Goal: Task Accomplishment & Management: Manage account settings

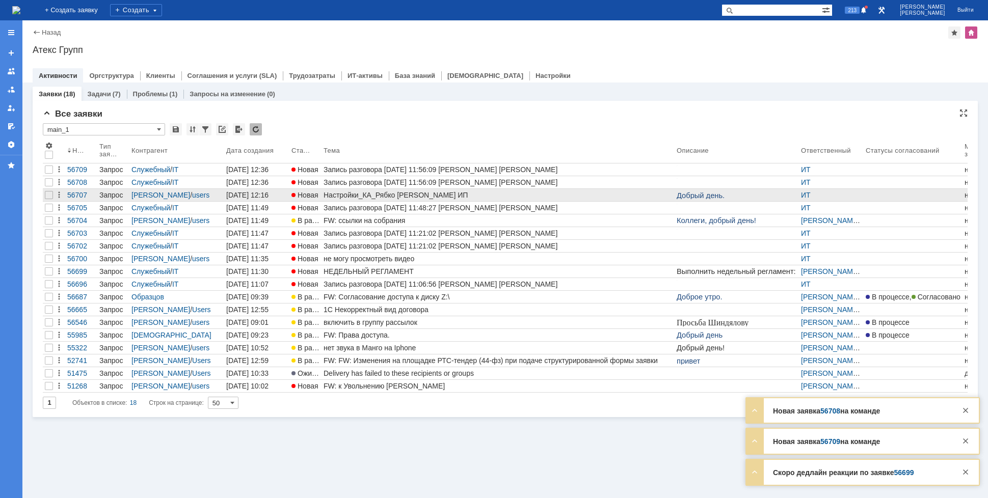
click at [344, 192] on div "Настройки_КА_Рябко [PERSON_NAME] ИП" at bounding box center [498, 195] width 349 height 8
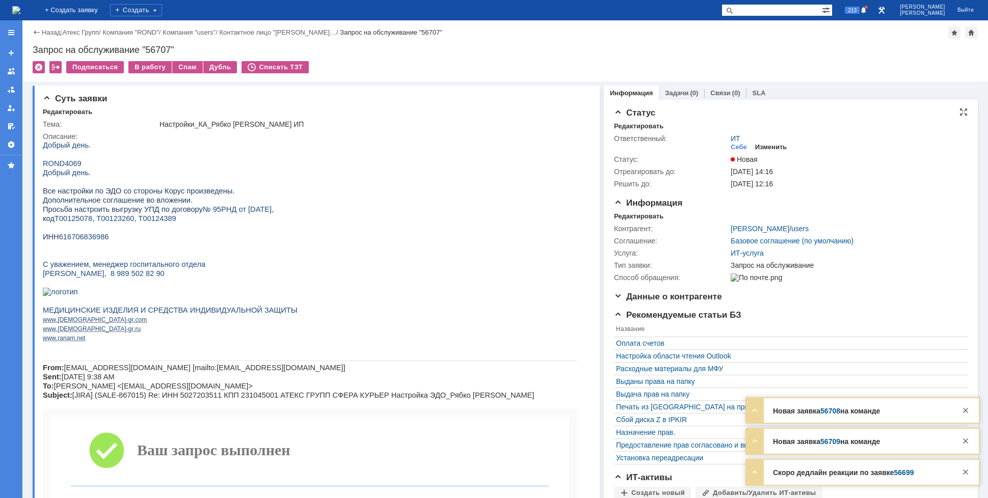
click at [764, 145] on div "Изменить" at bounding box center [771, 147] width 32 height 8
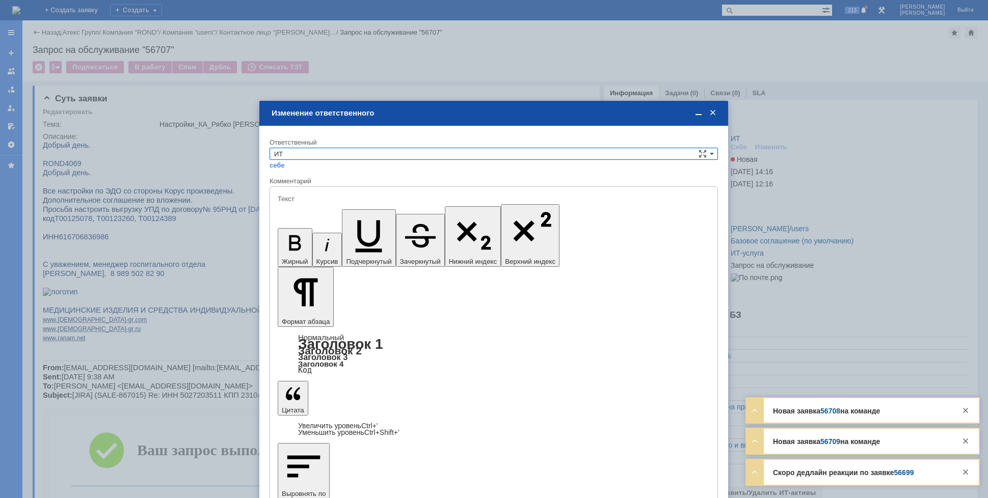
type input "[не указано]"
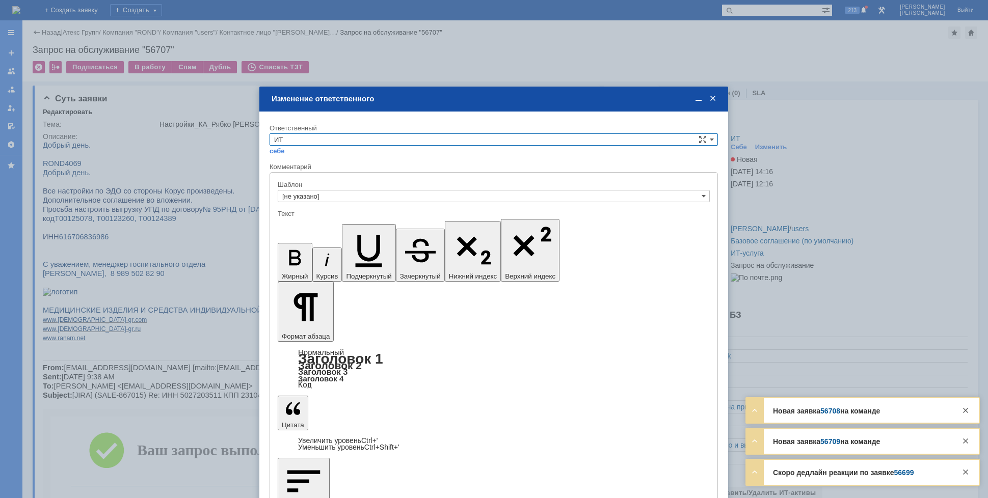
click at [357, 136] on input "ИТ" at bounding box center [494, 140] width 448 height 12
click at [309, 222] on span "АСУ" at bounding box center [493, 224] width 439 height 8
type input "АСУ"
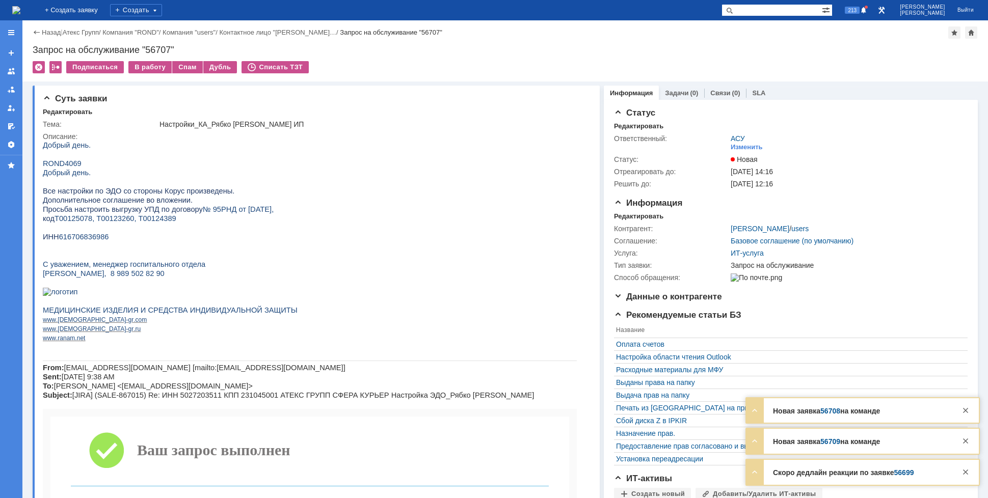
click at [20, 9] on img at bounding box center [16, 10] width 8 height 8
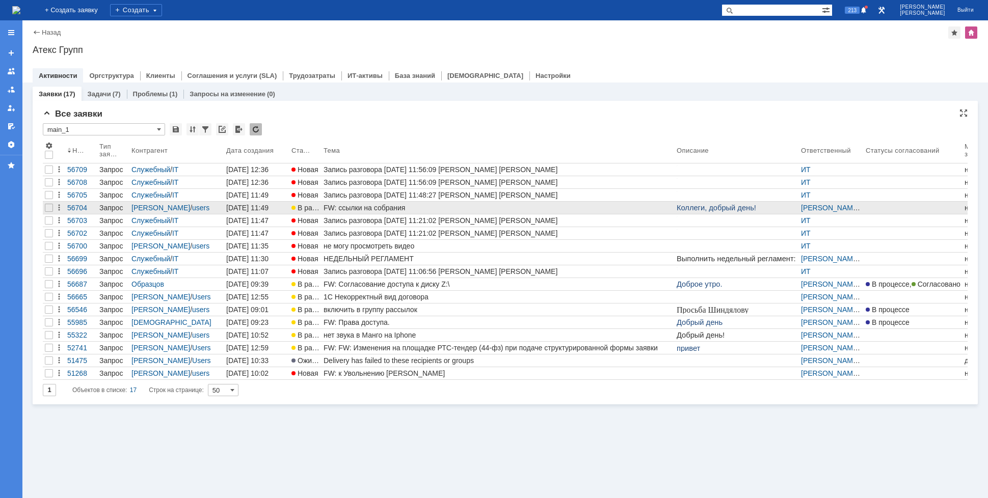
click at [386, 206] on div "FW: ссылки на собрания" at bounding box center [498, 208] width 349 height 8
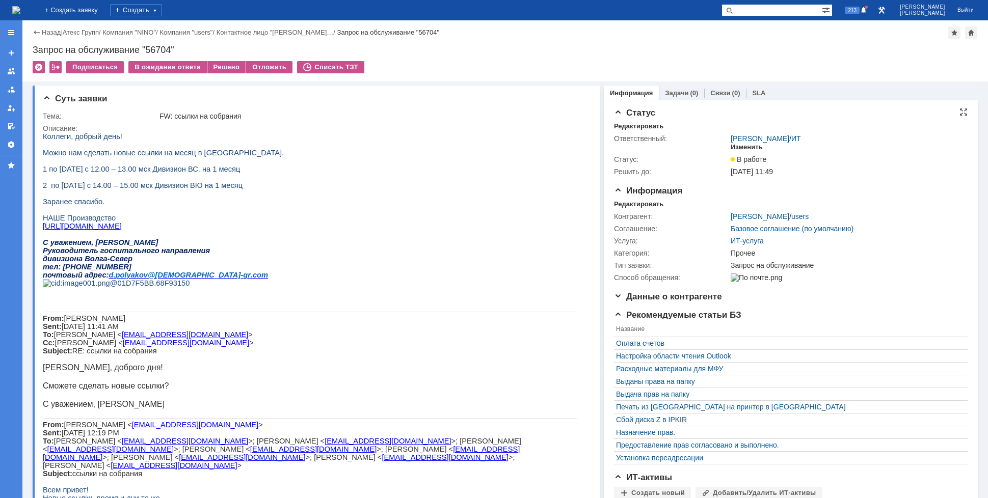
click at [739, 144] on div "Изменить" at bounding box center [747, 147] width 32 height 8
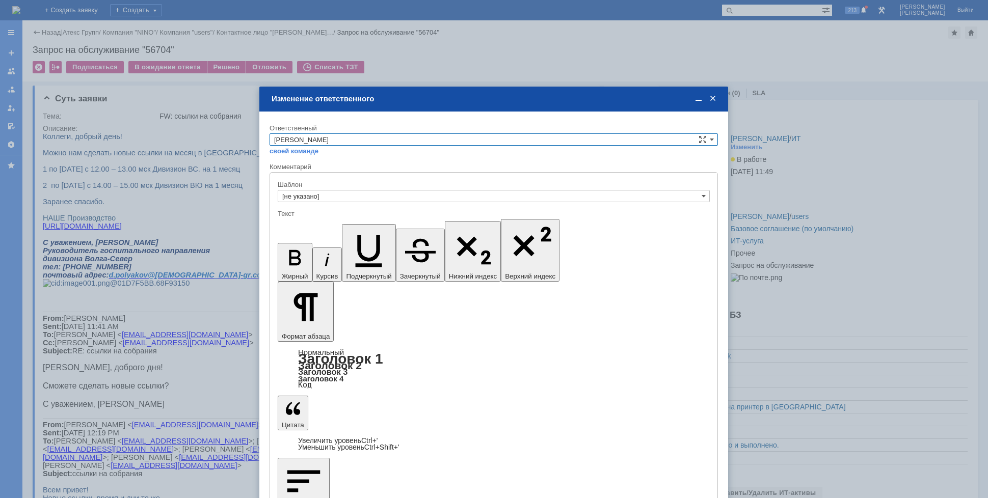
click at [369, 142] on input "[PERSON_NAME]" at bounding box center [494, 140] width 448 height 12
click at [329, 187] on span "[PERSON_NAME]" at bounding box center [493, 189] width 439 height 8
type input "[PERSON_NAME]"
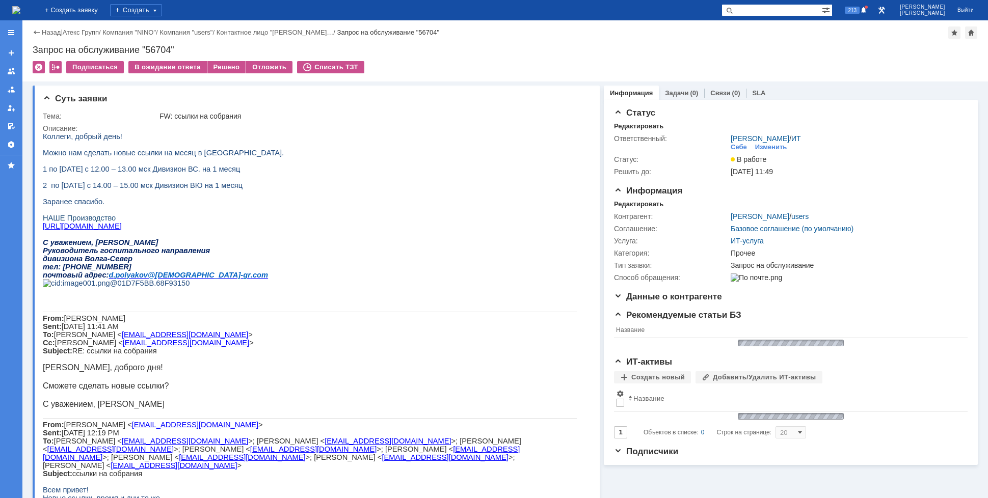
click at [20, 8] on img at bounding box center [16, 10] width 8 height 8
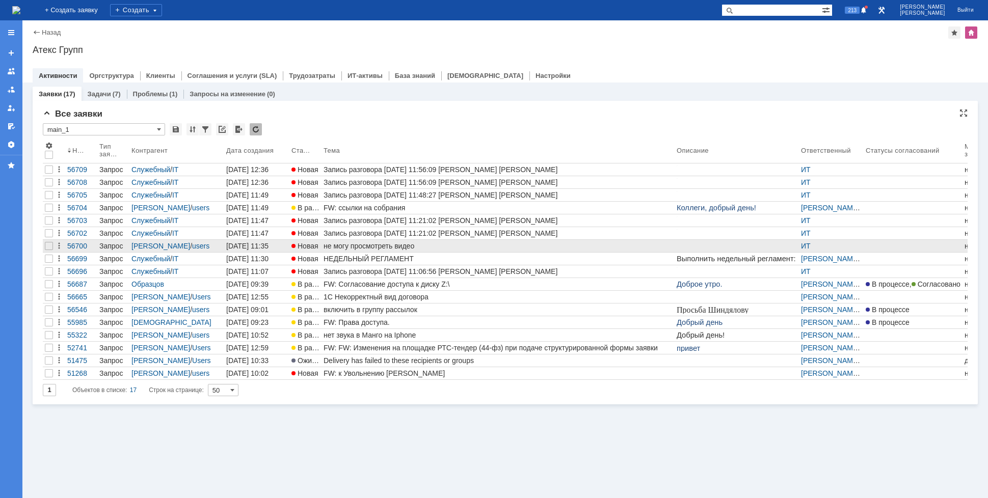
click at [373, 244] on div "не могу просмотреть видео" at bounding box center [498, 246] width 349 height 8
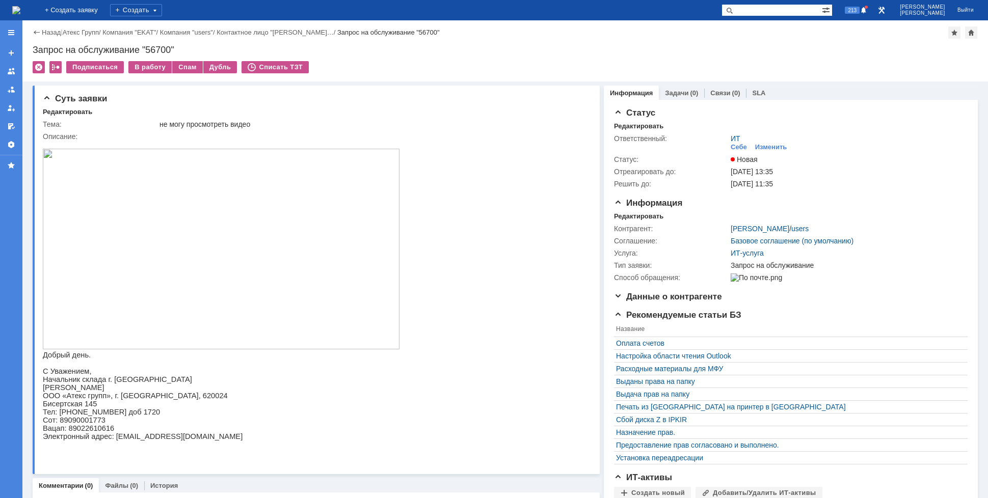
click at [195, 234] on img at bounding box center [221, 249] width 357 height 201
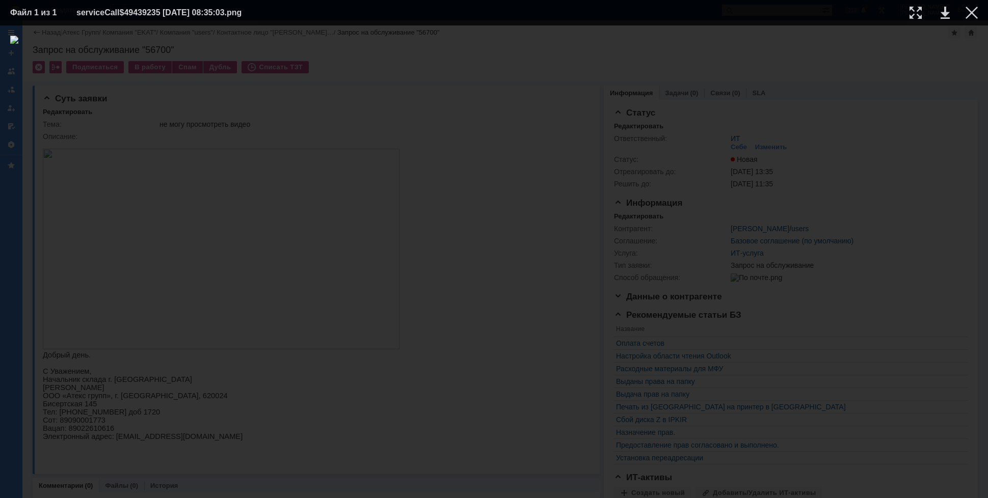
click at [916, 128] on div at bounding box center [494, 262] width 968 height 453
click at [933, 59] on div at bounding box center [494, 262] width 968 height 453
click at [969, 12] on div at bounding box center [972, 13] width 12 height 12
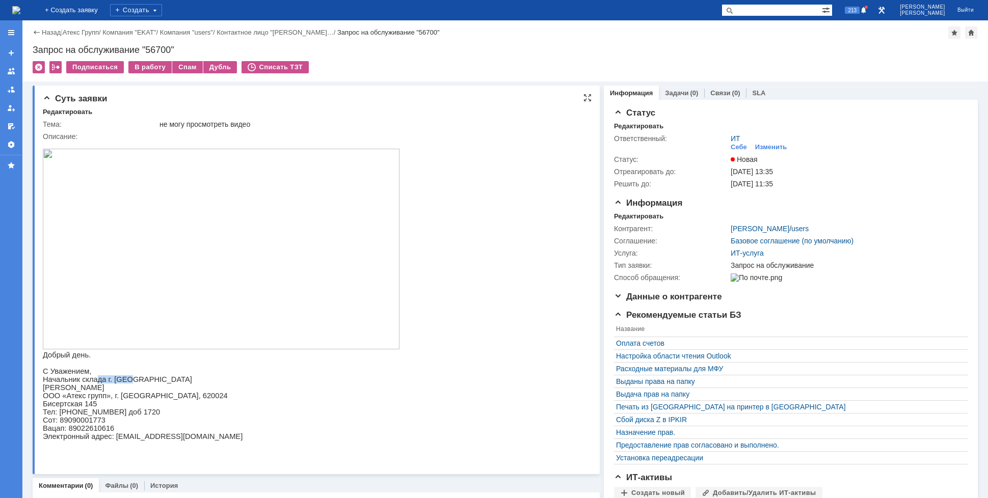
drag, startPoint x: 107, startPoint y: 388, endPoint x: 122, endPoint y: 390, distance: 15.4
click at [122, 384] on span "Начальник склада г. [GEOGRAPHIC_DATA]" at bounding box center [117, 380] width 149 height 8
drag, startPoint x: 121, startPoint y: 394, endPoint x: 129, endPoint y: 377, distance: 19.1
click at [104, 392] on span "[PERSON_NAME]" at bounding box center [74, 388] width 62 height 8
click at [149, 66] on div "В работу" at bounding box center [149, 67] width 43 height 12
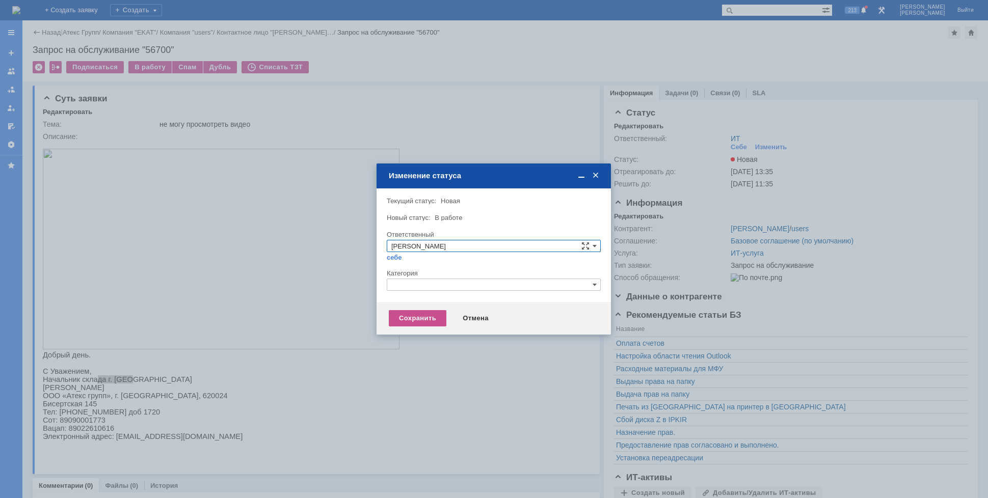
click at [477, 282] on input "text" at bounding box center [494, 285] width 214 height 12
drag, startPoint x: 431, startPoint y: 286, endPoint x: 328, endPoint y: 280, distance: 103.1
click at [328, 280] on body "Идет загрузка, пожалуйста, подождите. На домашнюю + Создать заявку Создать 213 …" at bounding box center [494, 249] width 988 height 498
drag, startPoint x: 412, startPoint y: 286, endPoint x: 352, endPoint y: 283, distance: 60.2
click at [352, 283] on body "Идет загрузка, пожалуйста, подождите. На домашнюю + Создать заявку Создать 213 …" at bounding box center [494, 249] width 988 height 498
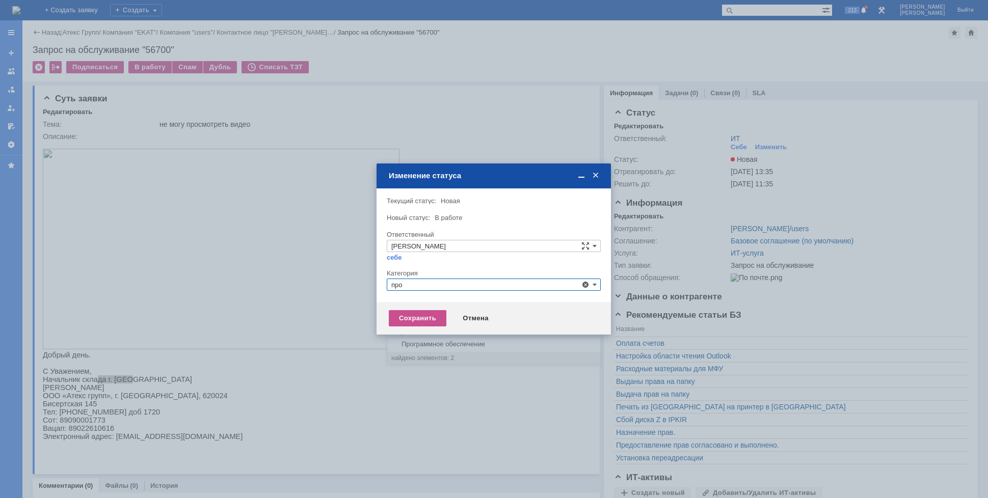
click at [417, 332] on span "Прочее" at bounding box center [493, 333] width 205 height 8
click at [412, 322] on div "Сохранить" at bounding box center [418, 318] width 58 height 16
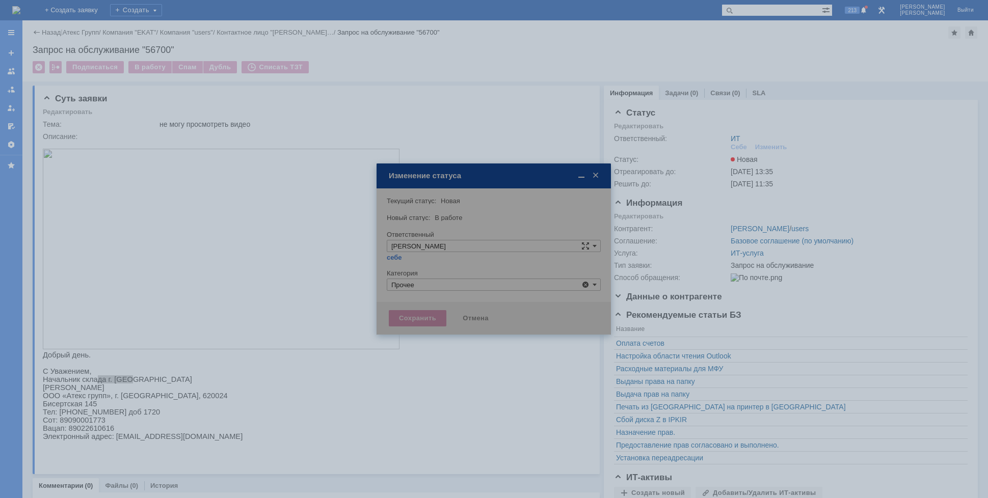
type input "Прочее"
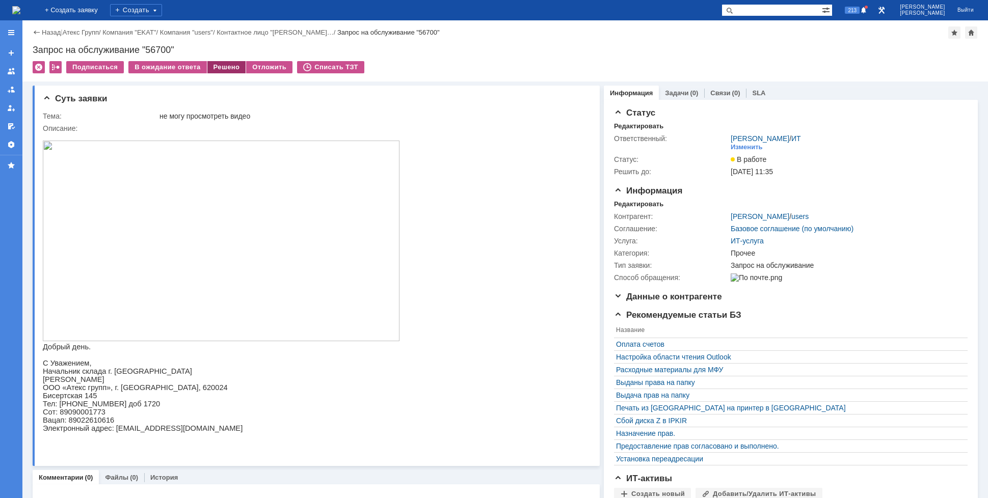
click at [216, 66] on div "Решено" at bounding box center [226, 67] width 39 height 12
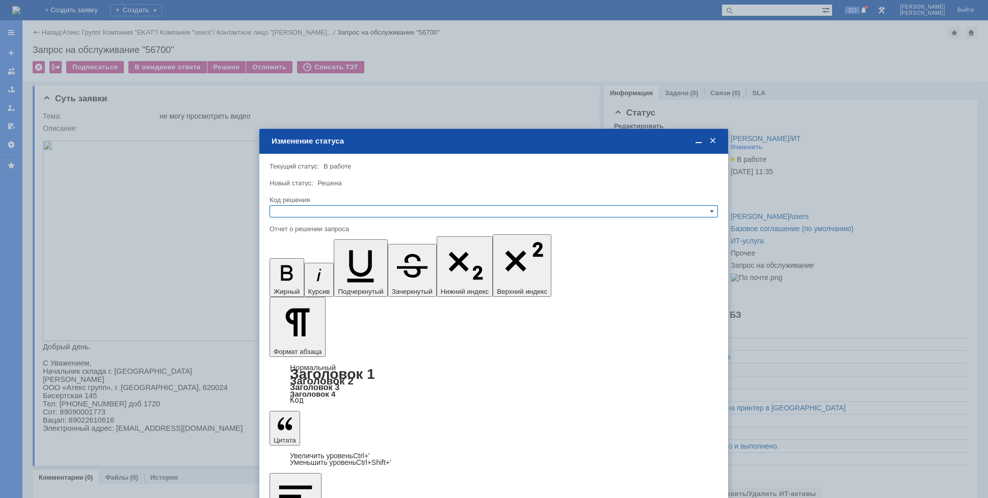
click at [352, 210] on input "text" at bounding box center [494, 211] width 448 height 12
click at [318, 256] on div "Решено" at bounding box center [493, 260] width 447 height 11
type input "Решено"
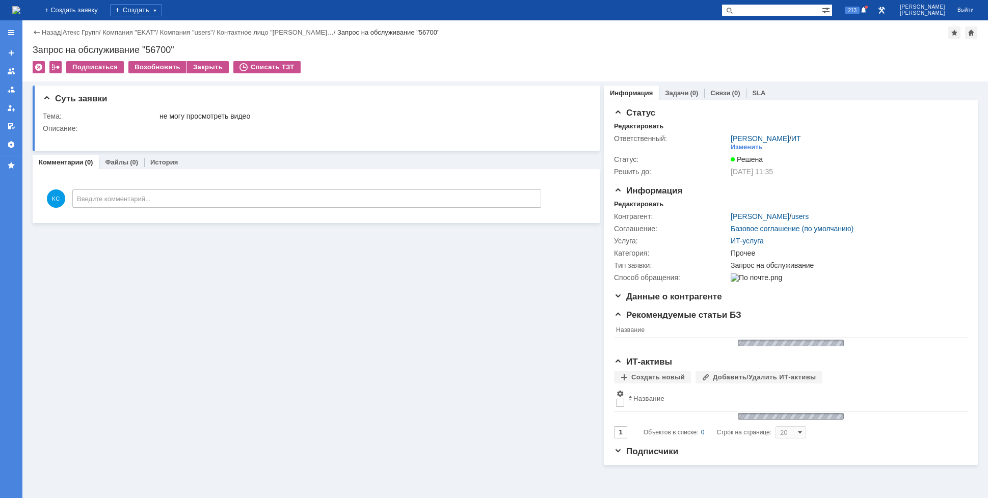
click at [20, 6] on img at bounding box center [16, 10] width 8 height 8
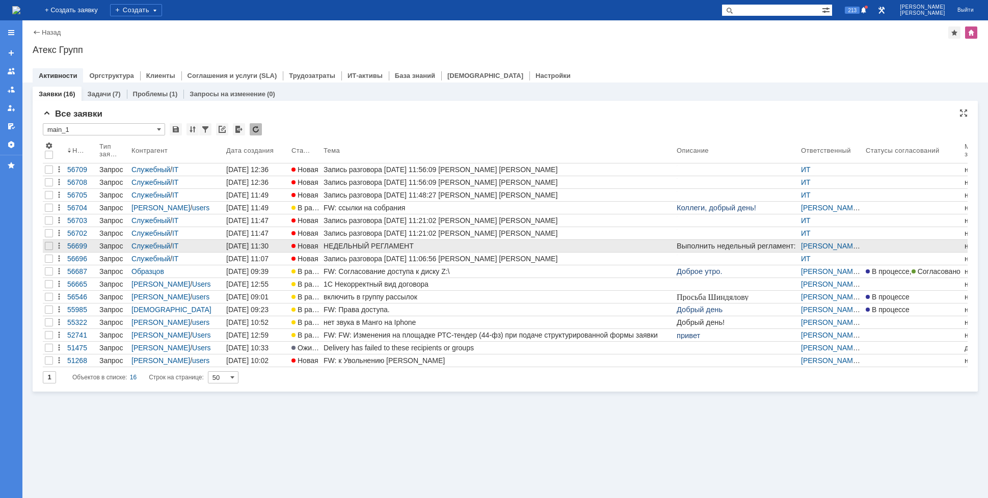
click at [373, 244] on div "НЕДЕЛЬНЫЙ РЕГЛАМЕНТ" at bounding box center [498, 246] width 349 height 8
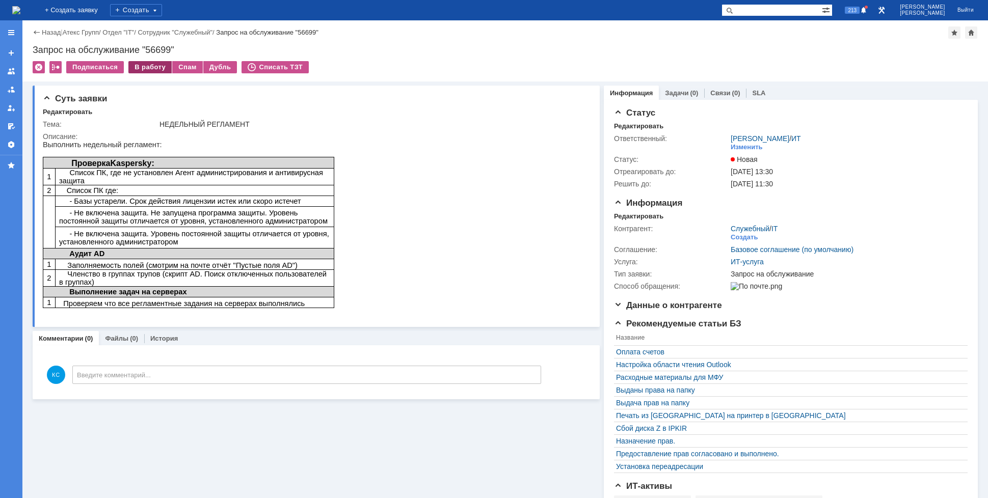
click at [152, 60] on div "Назад | Атекс Групп / Отдел "IT" / Сотрудник "Служебный" / Запрос на обслуживан…" at bounding box center [505, 50] width 966 height 61
click at [152, 64] on div "В работу" at bounding box center [149, 67] width 43 height 12
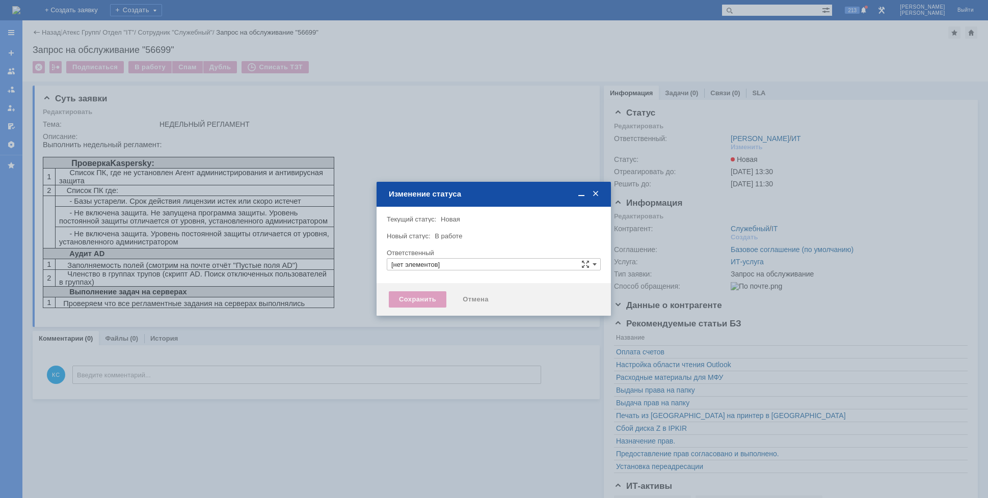
type input "[PERSON_NAME]"
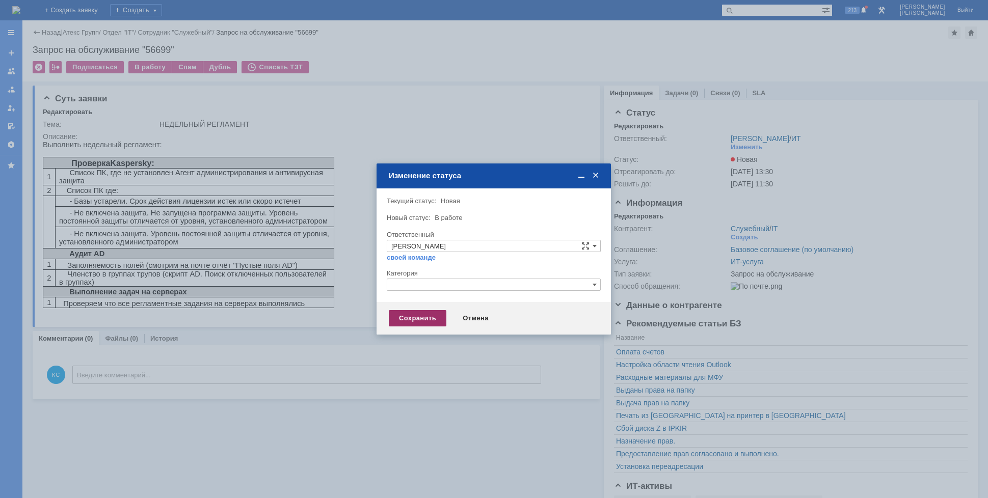
click at [411, 314] on div "Сохранить" at bounding box center [418, 318] width 58 height 16
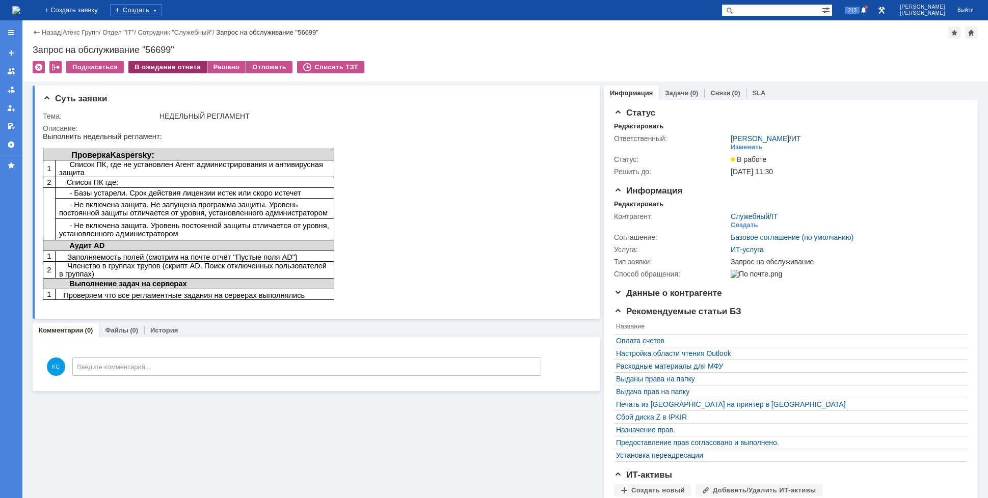
click at [179, 65] on div "В ожидание ответа" at bounding box center [167, 67] width 78 height 12
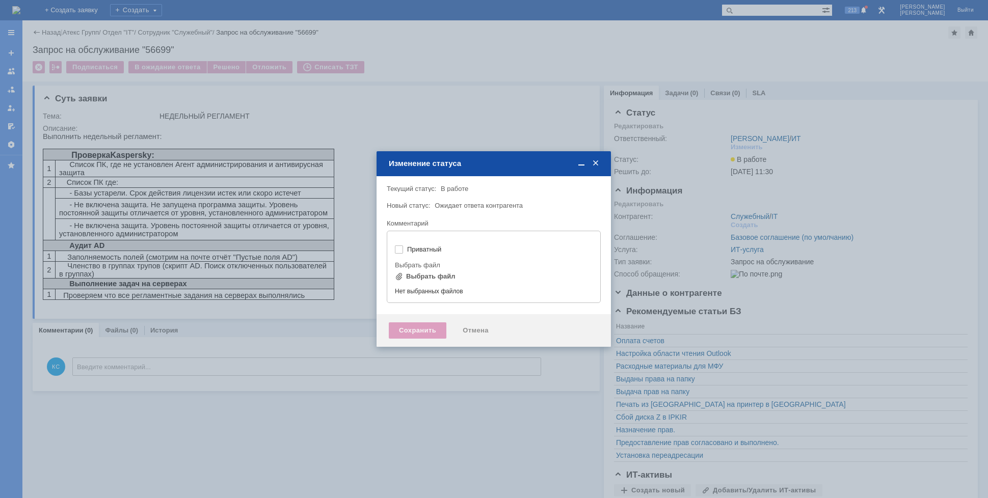
type input "[не указано]"
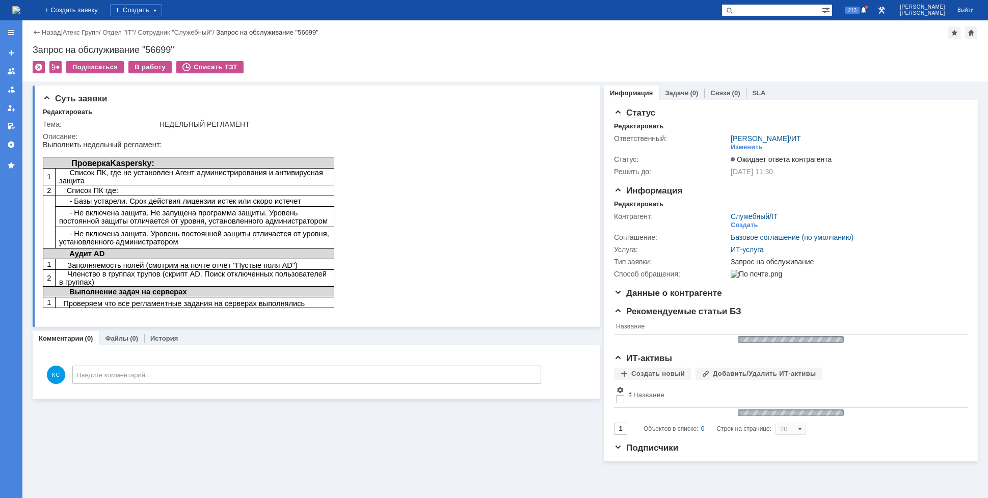
click at [20, 14] on img at bounding box center [16, 10] width 8 height 8
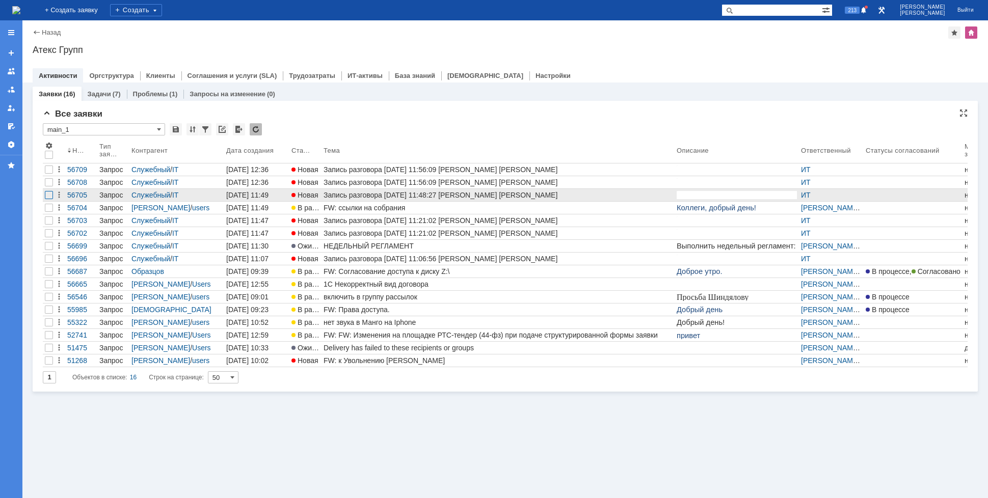
click at [49, 174] on div at bounding box center [49, 170] width 8 height 8
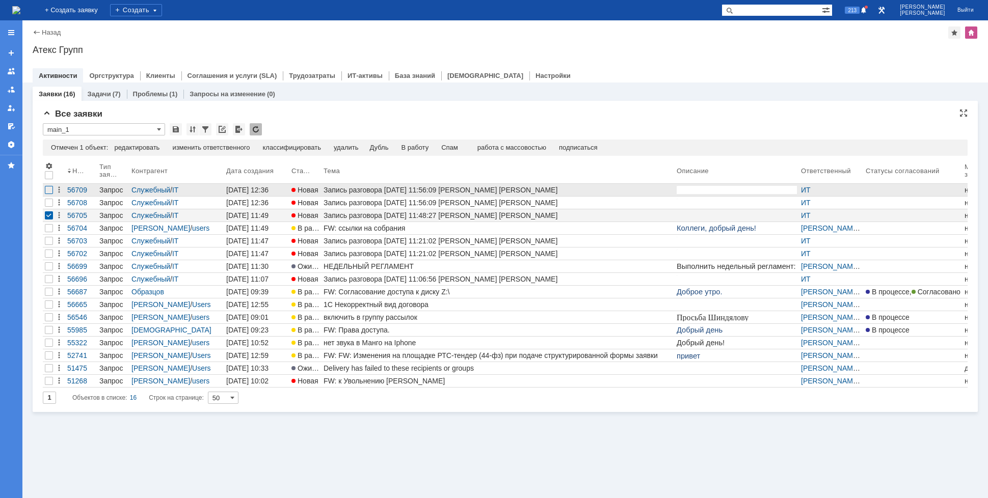
click at [47, 191] on div at bounding box center [49, 190] width 8 height 8
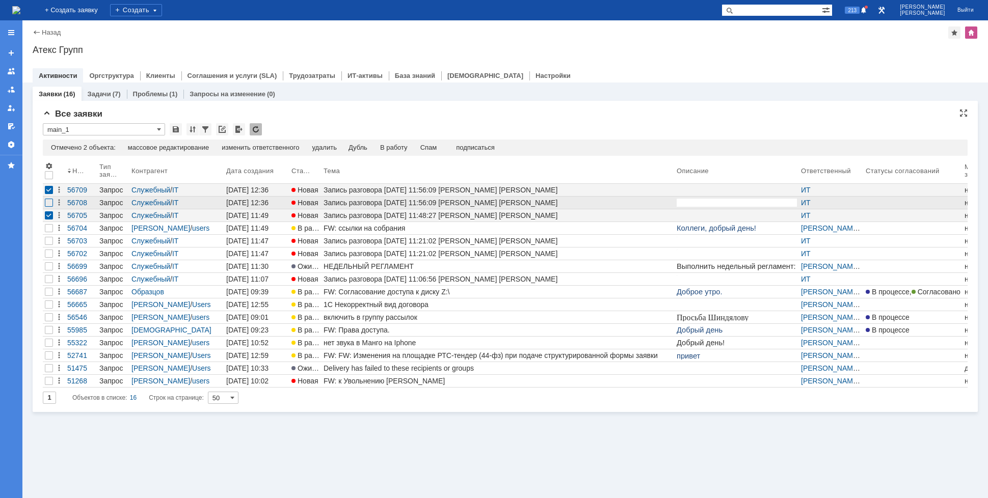
click at [48, 204] on div at bounding box center [49, 203] width 8 height 8
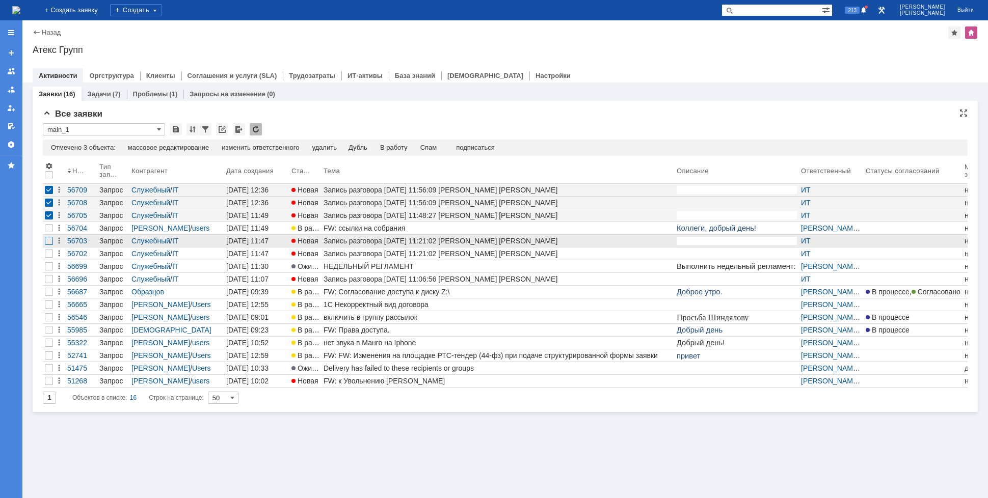
click at [49, 238] on div at bounding box center [49, 241] width 8 height 8
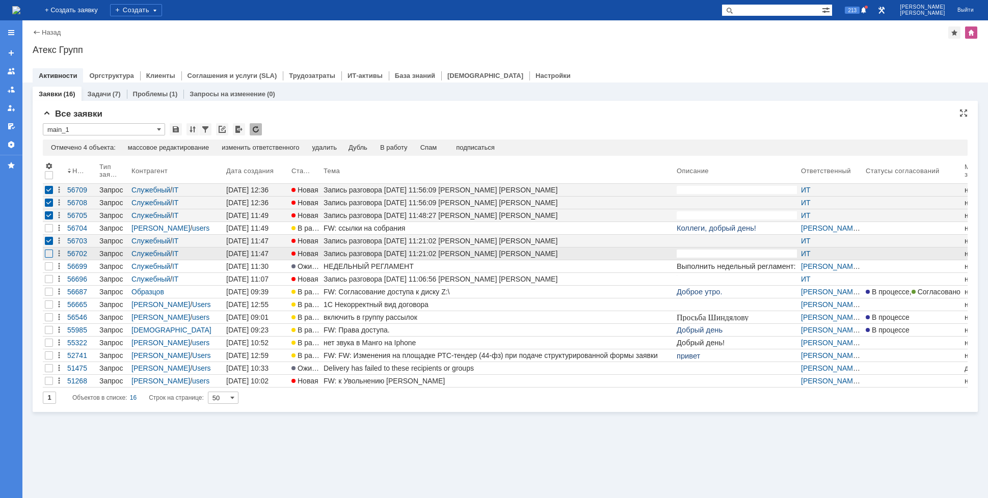
click at [48, 232] on div at bounding box center [49, 228] width 8 height 8
click at [440, 149] on div "Спам" at bounding box center [432, 148] width 17 height 8
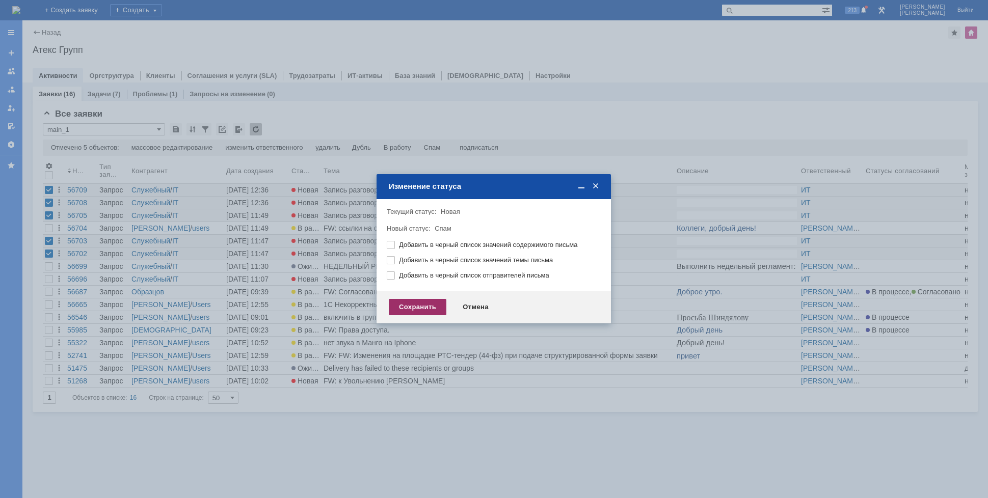
click at [429, 311] on div "Сохранить" at bounding box center [418, 307] width 58 height 16
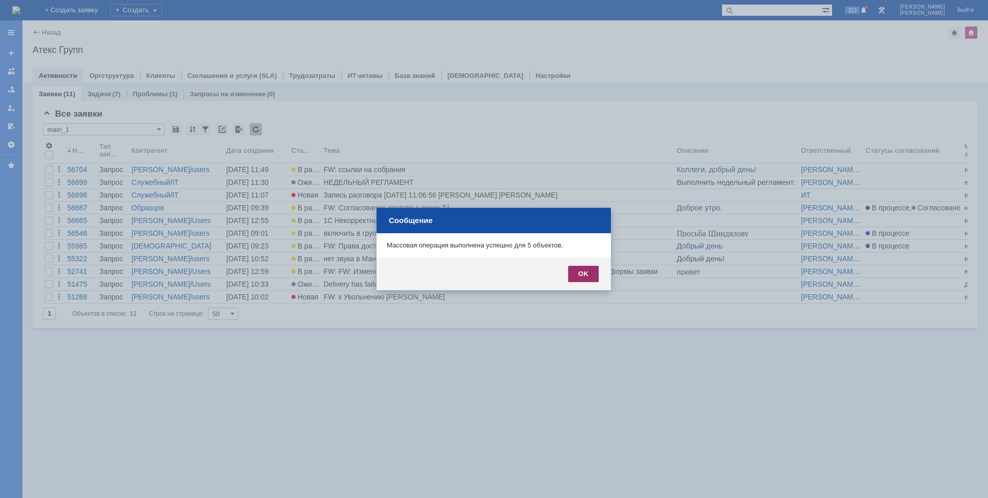
click at [584, 272] on div "OK" at bounding box center [583, 274] width 31 height 16
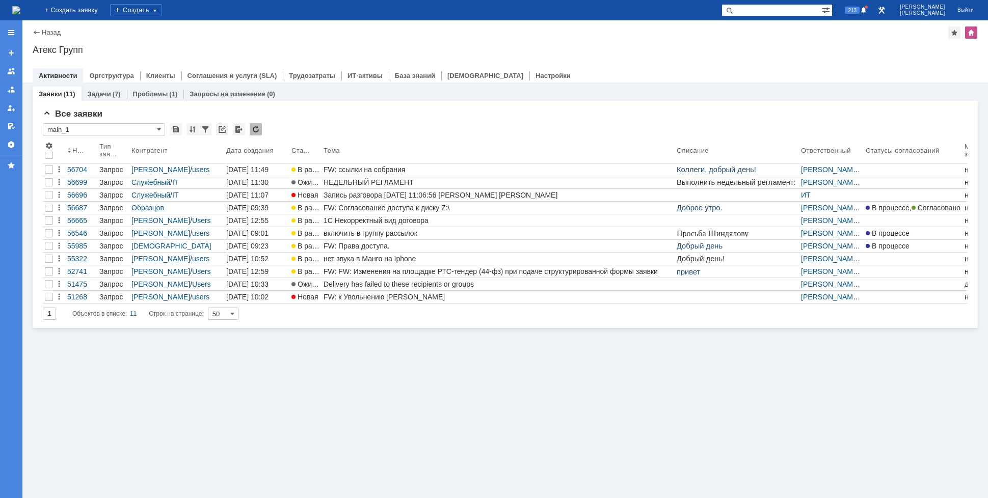
click at [20, 14] on img at bounding box center [16, 10] width 8 height 8
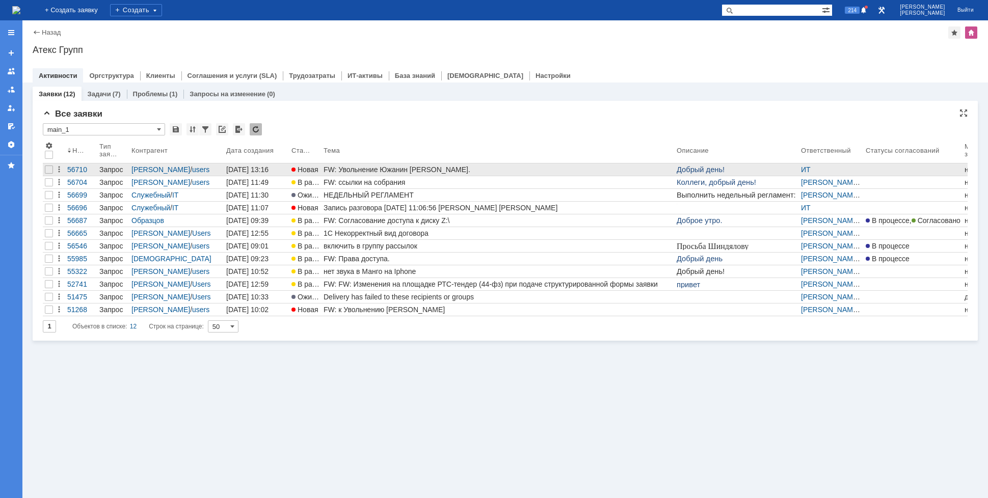
click at [393, 170] on div "FW: Увольнение Южанин [PERSON_NAME]." at bounding box center [498, 170] width 349 height 8
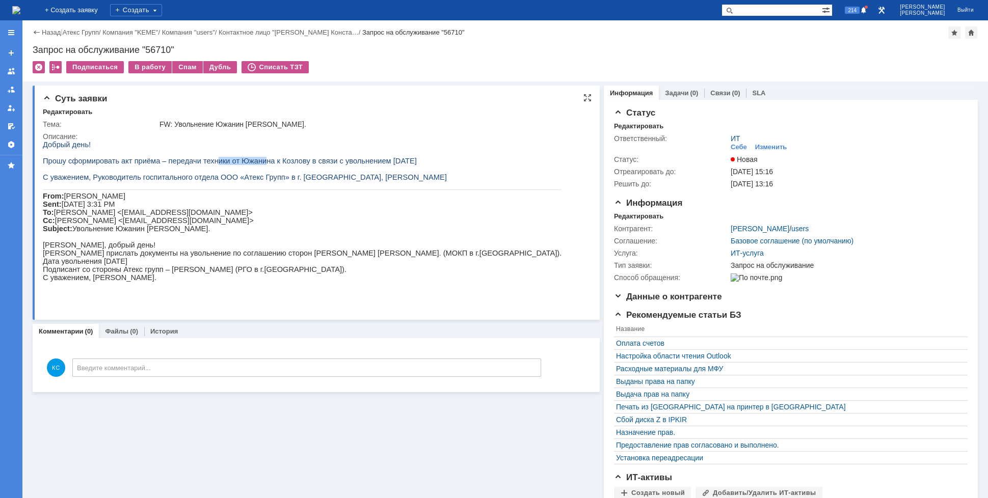
drag, startPoint x: 203, startPoint y: 164, endPoint x: 256, endPoint y: 163, distance: 53.0
click at [250, 163] on span "Прошу сформировать акт приёма – передачи техники от Южанина к Козлову в связи с…" at bounding box center [230, 161] width 374 height 8
drag, startPoint x: 275, startPoint y: 162, endPoint x: 311, endPoint y: 160, distance: 36.7
click at [301, 161] on span "Прошу сформировать акт приёма – передачи техники от Южанина к Козлову в связи с…" at bounding box center [230, 161] width 374 height 8
drag, startPoint x: 314, startPoint y: 160, endPoint x: 360, endPoint y: 162, distance: 45.9
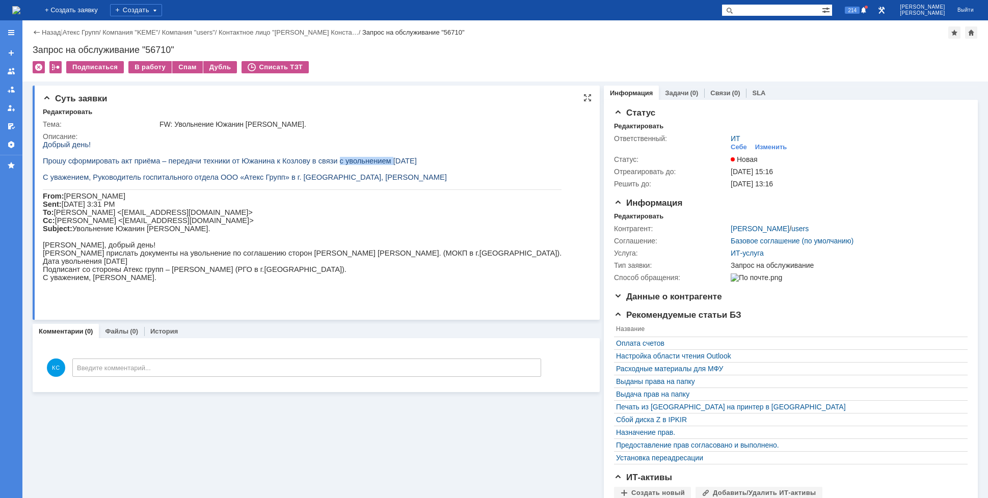
click at [362, 159] on span "Прошу сформировать акт приёма – передачи техники от Южанина к Козлову в связи с…" at bounding box center [230, 161] width 374 height 8
drag, startPoint x: 87, startPoint y: 179, endPoint x: 140, endPoint y: 179, distance: 53.0
click at [139, 179] on span "С уважением, Руководитель госпитального отдела ООО «Атекс Групп» в г. [GEOGRAPH…" at bounding box center [245, 177] width 404 height 8
drag, startPoint x: 173, startPoint y: 179, endPoint x: 226, endPoint y: 178, distance: 53.0
click at [207, 179] on span "С уважением, Руководитель госпитального отдела ООО «Атекс Групп» в г. [GEOGRAPH…" at bounding box center [245, 177] width 404 height 8
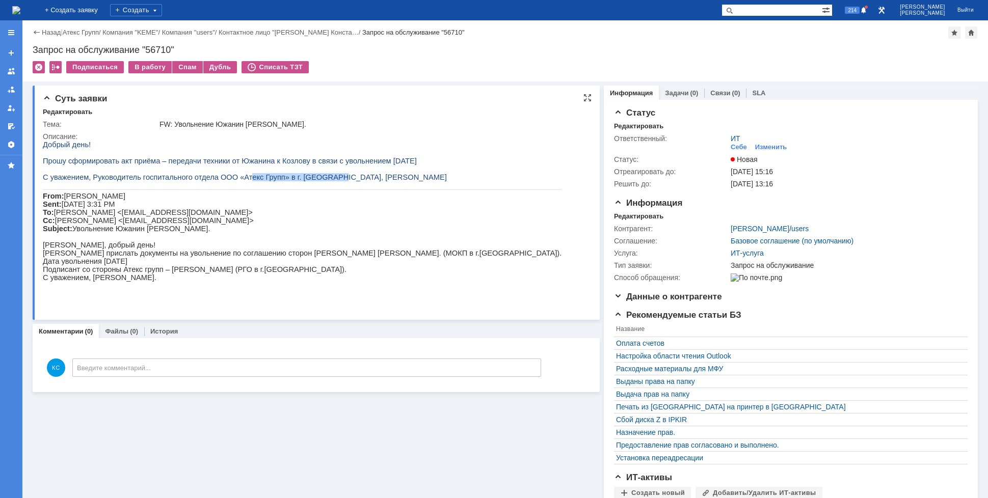
drag, startPoint x: 241, startPoint y: 178, endPoint x: 323, endPoint y: 180, distance: 82.1
click at [315, 178] on span "С уважением, Руководитель госпитального отдела ООО «Атекс Групп» в г. [GEOGRAPH…" at bounding box center [245, 177] width 404 height 8
drag, startPoint x: 323, startPoint y: 180, endPoint x: 348, endPoint y: 180, distance: 25.5
click at [348, 180] on span "С уважением, Руководитель госпитального отдела ООО «Атекс Групп» в г. [GEOGRAPH…" at bounding box center [245, 177] width 404 height 8
drag, startPoint x: 165, startPoint y: 283, endPoint x: 208, endPoint y: 290, distance: 43.3
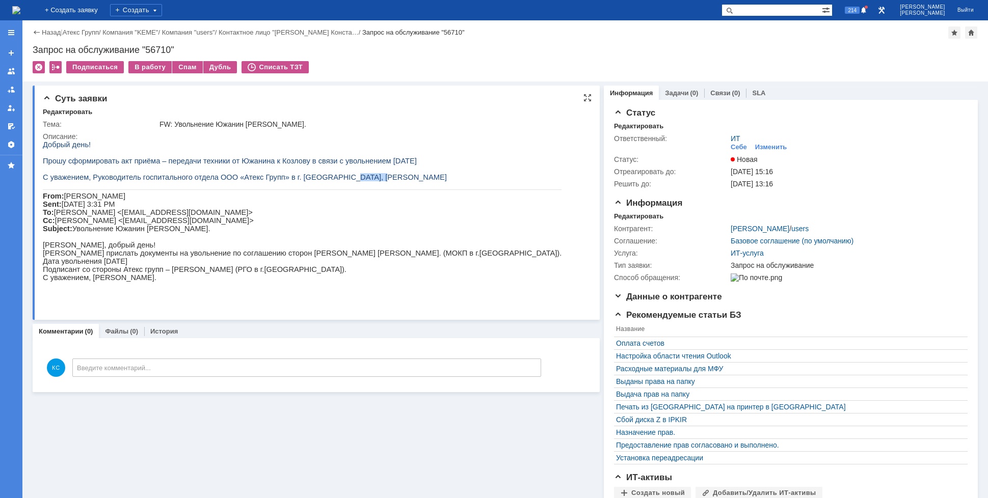
click at [208, 290] on div "Добрый день! Прошу сформировать акт приёма – передачи техники от Южанина к Козл…" at bounding box center [302, 215] width 519 height 149
drag, startPoint x: 152, startPoint y: 264, endPoint x: 192, endPoint y: 265, distance: 39.3
click at [189, 257] on p "[PERSON_NAME] прислать документы на увольнение по соглашению сторон [PERSON_NAM…" at bounding box center [302, 253] width 519 height 8
drag, startPoint x: 247, startPoint y: 263, endPoint x: 280, endPoint y: 261, distance: 33.2
click at [273, 261] on div "Добрый день! Прошу сформировать акт приёма – передачи техники от Южанина к Козл…" at bounding box center [302, 215] width 519 height 149
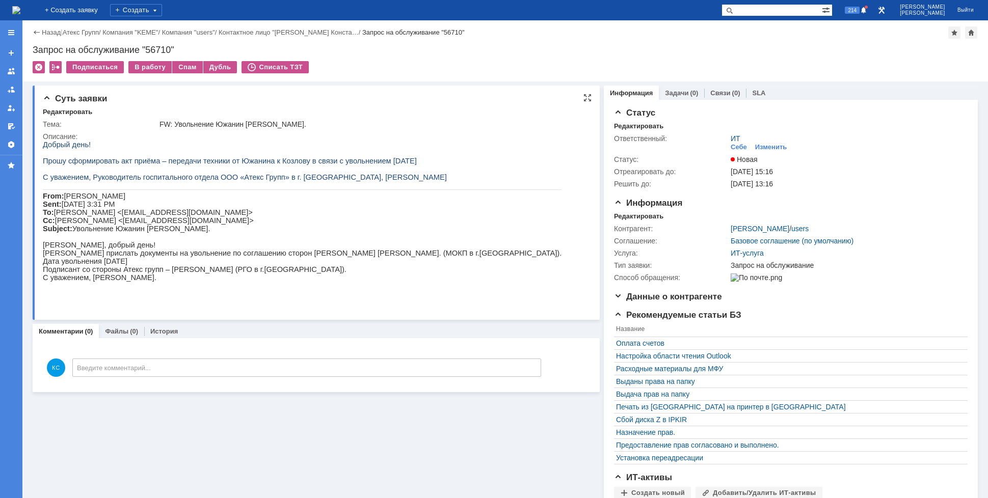
click at [209, 165] on span "Прошу сформировать акт приёма – передачи техники от Южанина к Козлову в связи с…" at bounding box center [230, 161] width 374 height 8
click at [973, 151] on div "Суть заявки Редактировать Тема: FW: Увольнение Южанин [PERSON_NAME]. Описание: …" at bounding box center [505, 328] width 966 height 493
click at [20, 13] on img at bounding box center [16, 10] width 8 height 8
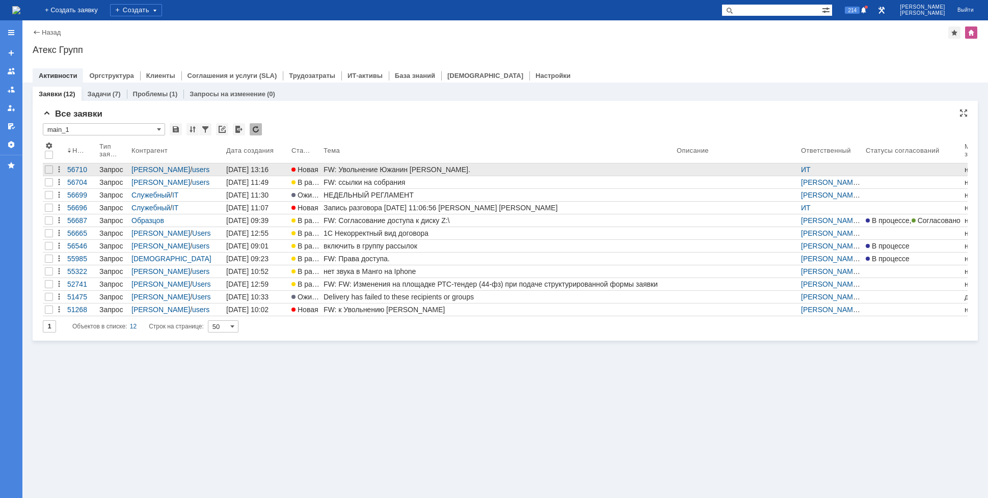
click at [360, 168] on div "FW: Увольнение Южанин [PERSON_NAME]." at bounding box center [498, 170] width 349 height 8
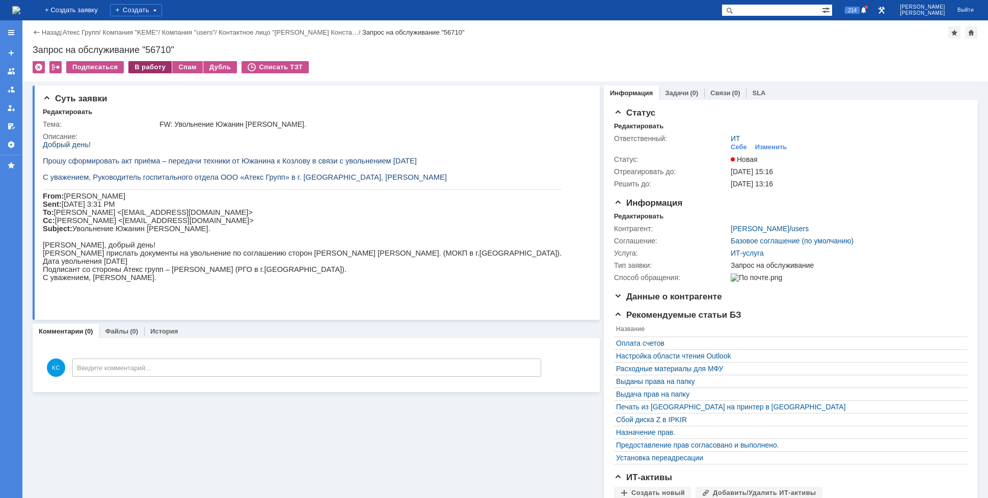
click at [143, 68] on div "В работу" at bounding box center [149, 67] width 43 height 12
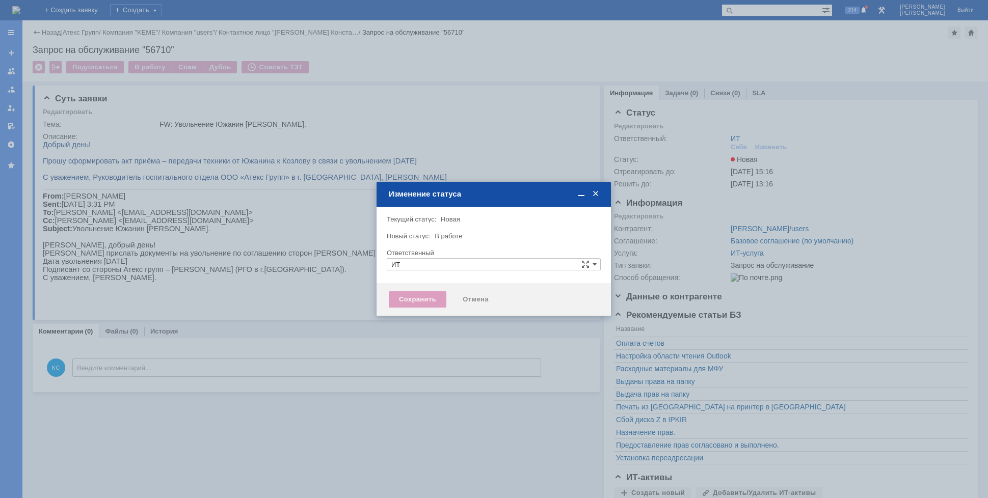
type input "[PERSON_NAME]"
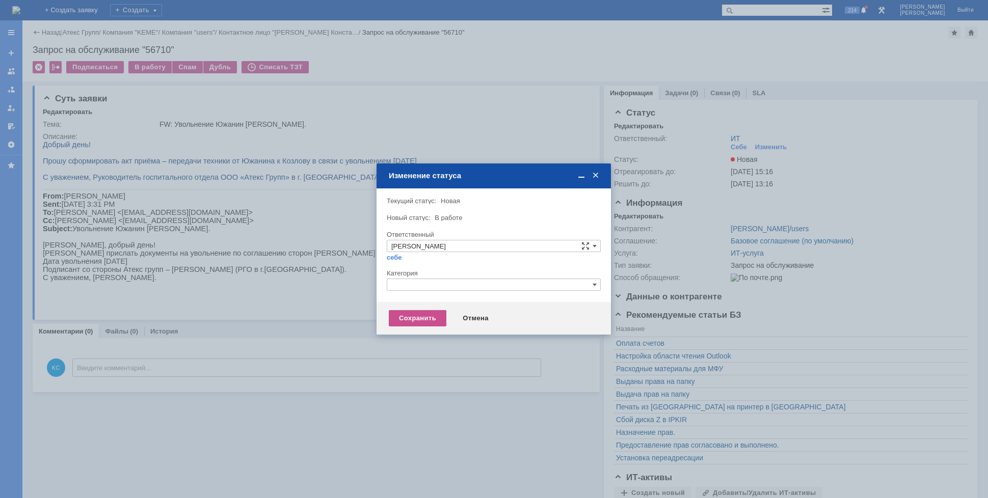
click at [425, 291] on div at bounding box center [494, 294] width 214 height 7
click at [428, 284] on input "text" at bounding box center [494, 285] width 214 height 12
drag, startPoint x: 417, startPoint y: 286, endPoint x: 359, endPoint y: 286, distance: 58.6
click at [359, 286] on body "Идет загрузка, пожалуйста, подождите. На домашнюю + Создать заявку Создать 214 …" at bounding box center [494, 249] width 988 height 498
drag, startPoint x: 425, startPoint y: 332, endPoint x: 429, endPoint y: 318, distance: 13.6
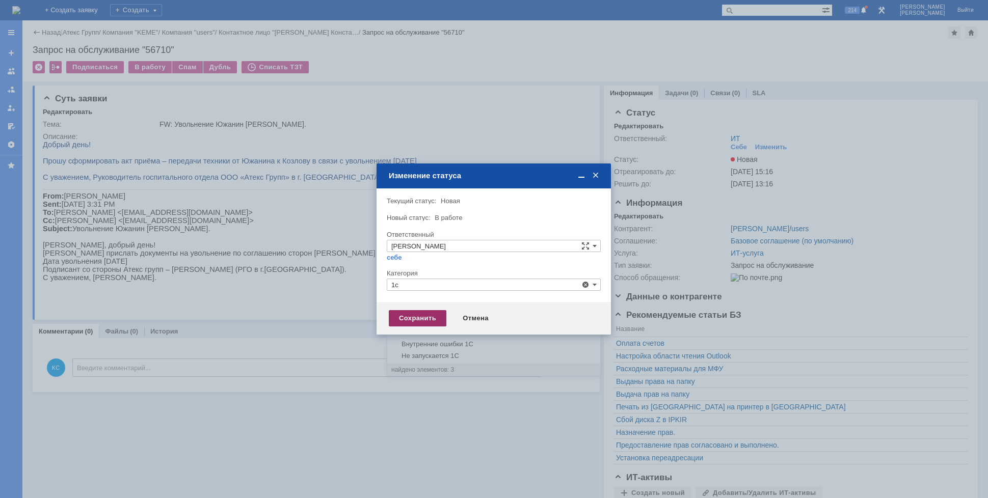
click at [425, 332] on span "1С" at bounding box center [493, 333] width 205 height 8
click at [425, 313] on div "Сохранить" at bounding box center [418, 318] width 58 height 16
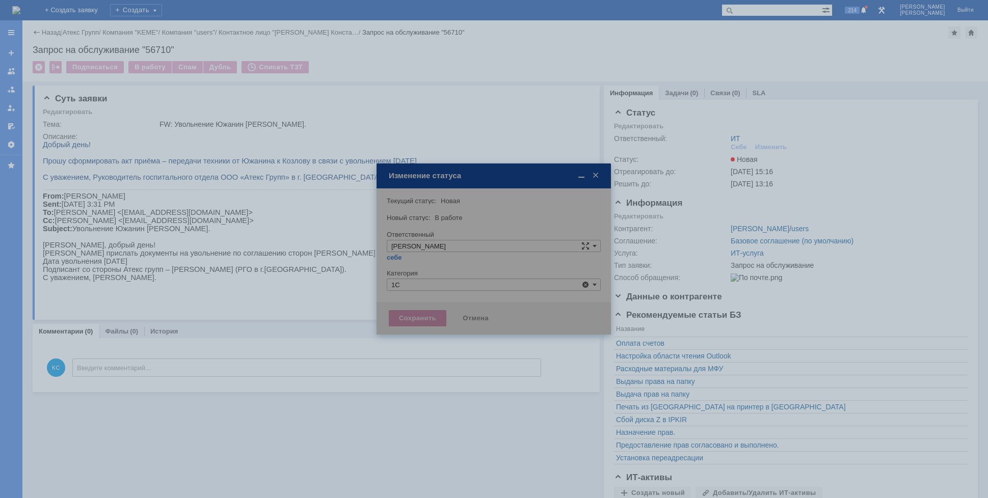
type input "1С"
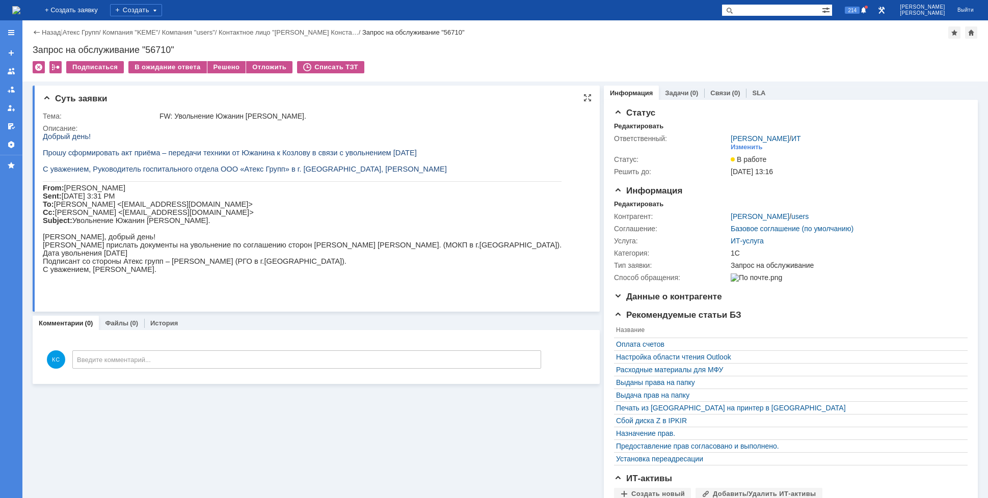
click at [550, 189] on html "Добрый день! Прошу сформировать акт приёма – передачи техники от Южанина к Козл…" at bounding box center [312, 206] width 538 height 149
click at [20, 14] on img at bounding box center [16, 10] width 8 height 8
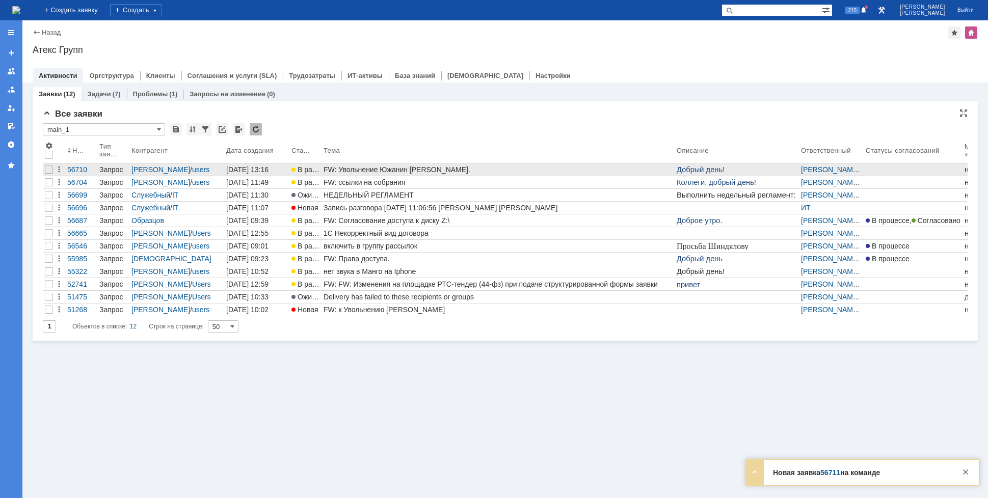
click at [386, 173] on div "FW: Увольнение Южанин [PERSON_NAME]." at bounding box center [498, 170] width 349 height 8
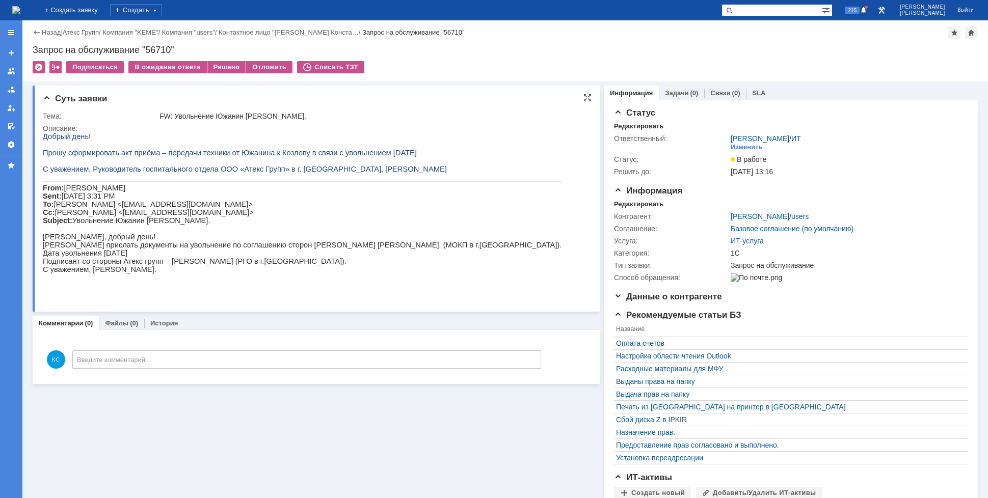
click at [171, 208] on span "[PERSON_NAME] Sent: [DATE] 3:31 PM To: [PERSON_NAME] <[EMAIL_ADDRESS][DOMAIN_NA…" at bounding box center [148, 204] width 211 height 41
click at [20, 7] on img at bounding box center [16, 10] width 8 height 8
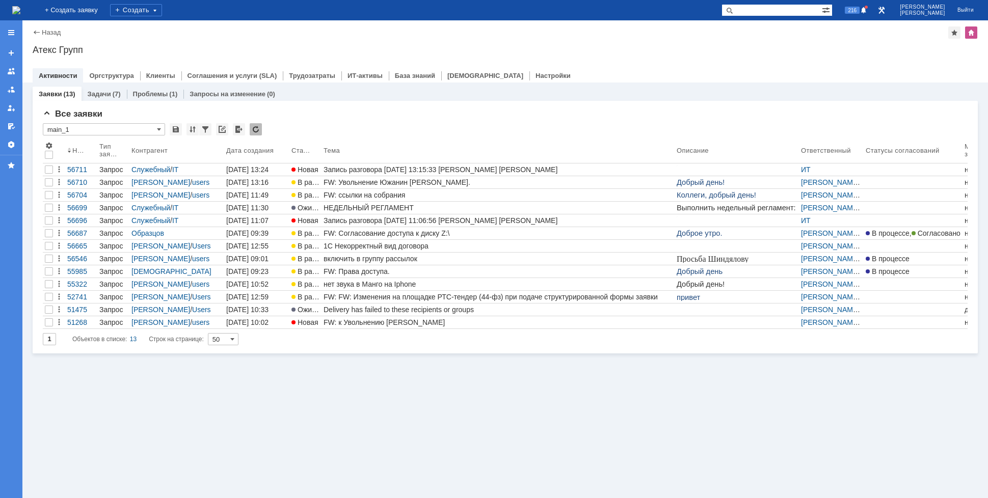
click at [20, 2] on div "На домашнюю" at bounding box center [16, 10] width 8 height 20
click at [20, 6] on img at bounding box center [16, 10] width 8 height 8
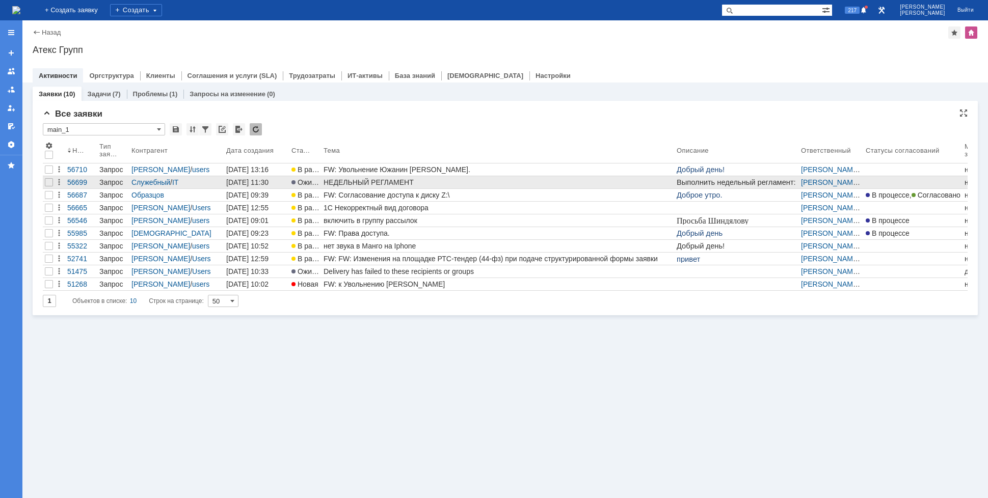
click at [542, 177] on link "НЕДЕЛЬНЫЙ РЕГЛАМЕНТ" at bounding box center [498, 182] width 353 height 12
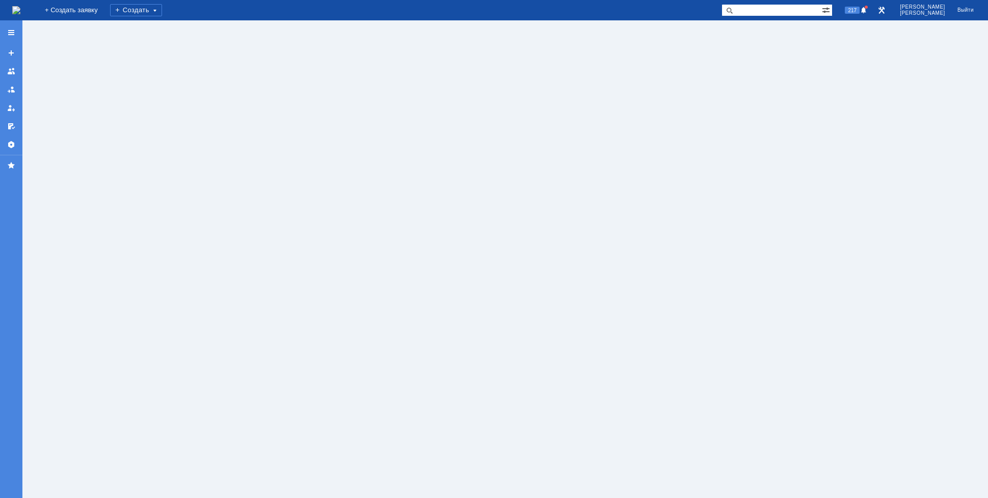
click at [542, 177] on div at bounding box center [505, 259] width 966 height 478
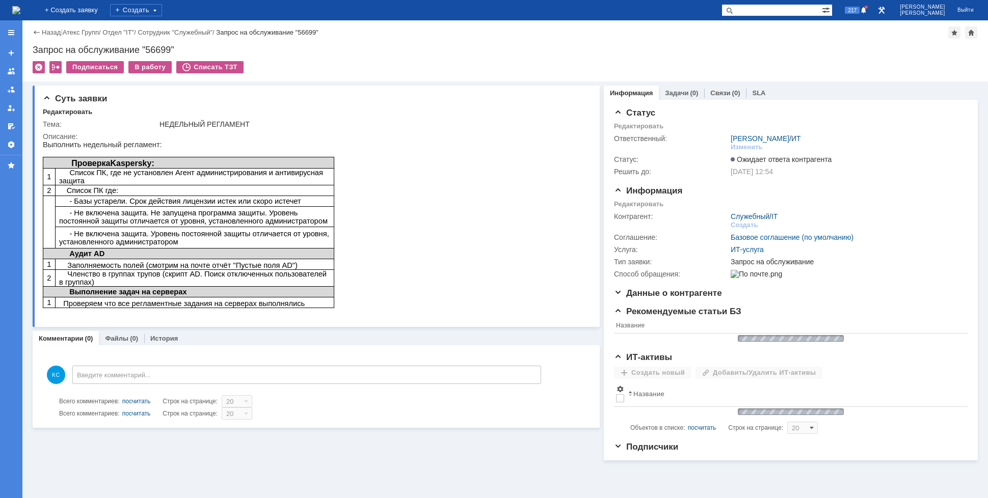
click at [20, 8] on img at bounding box center [16, 10] width 8 height 8
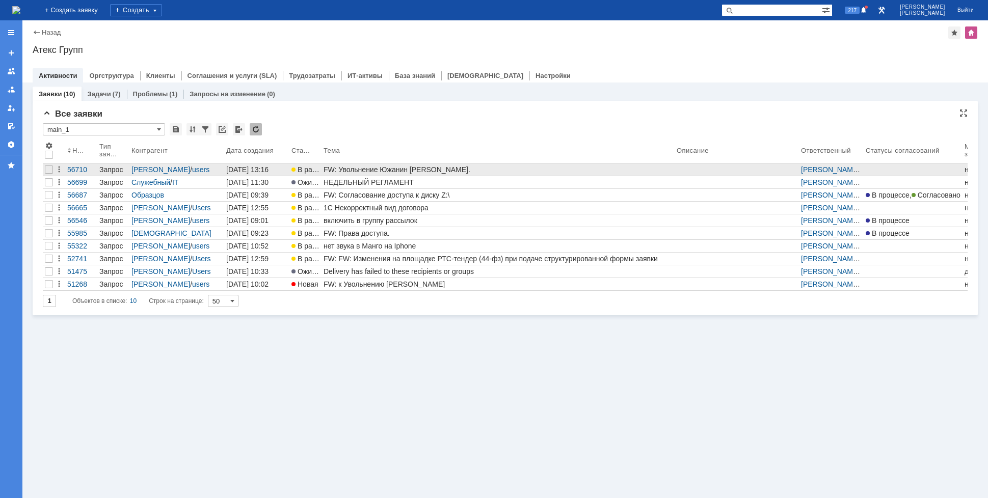
click at [396, 168] on div "FW: Увольнение Южанин [PERSON_NAME]." at bounding box center [498, 170] width 349 height 8
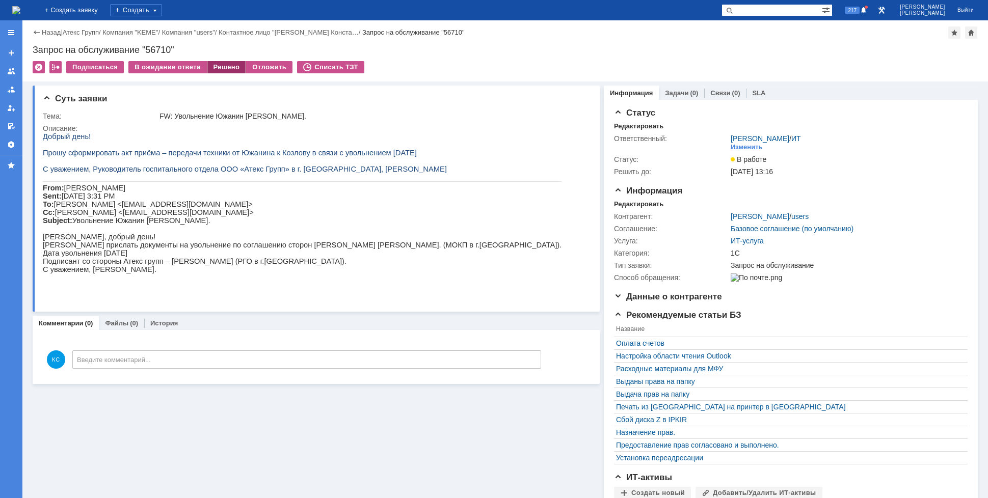
click at [222, 72] on div "Решено" at bounding box center [226, 67] width 39 height 12
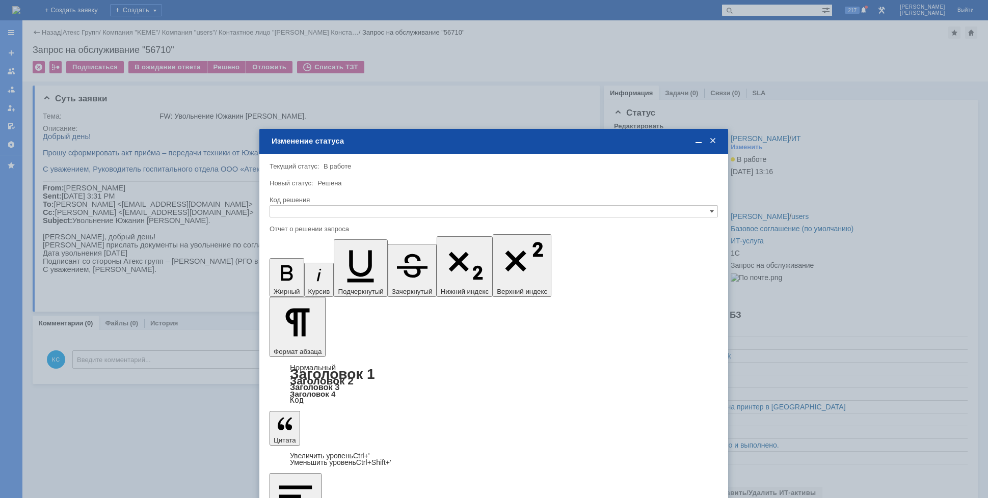
click at [366, 204] on div "Код решения" at bounding box center [494, 201] width 448 height 10
click at [366, 210] on input "text" at bounding box center [494, 211] width 448 height 12
click at [312, 261] on span "Решено" at bounding box center [493, 261] width 439 height 8
type input "Решено"
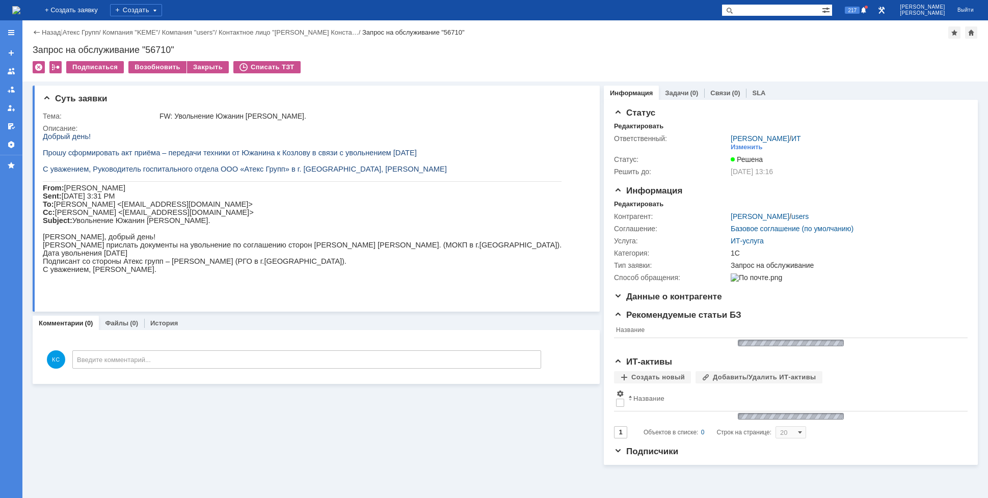
click at [20, 14] on img at bounding box center [16, 10] width 8 height 8
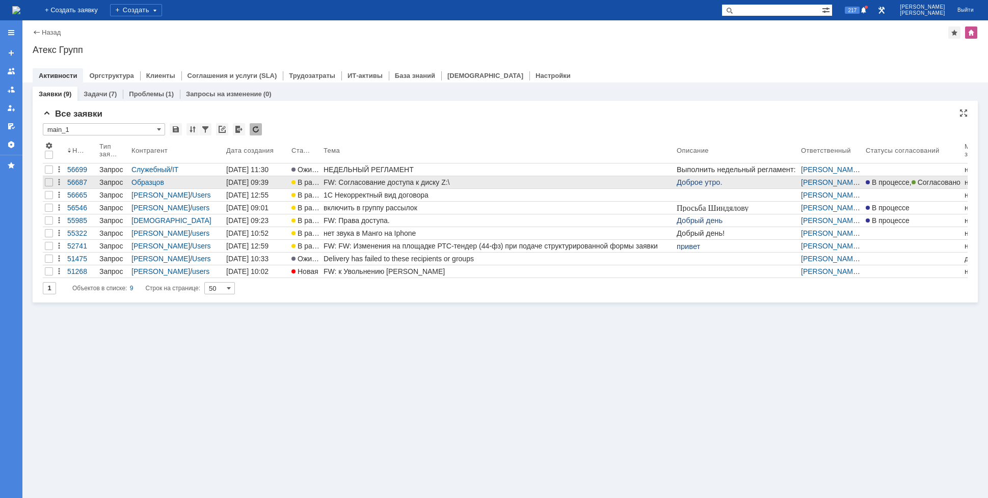
click at [403, 183] on div "FW: Согласование доступа к диску Z:\" at bounding box center [498, 182] width 349 height 8
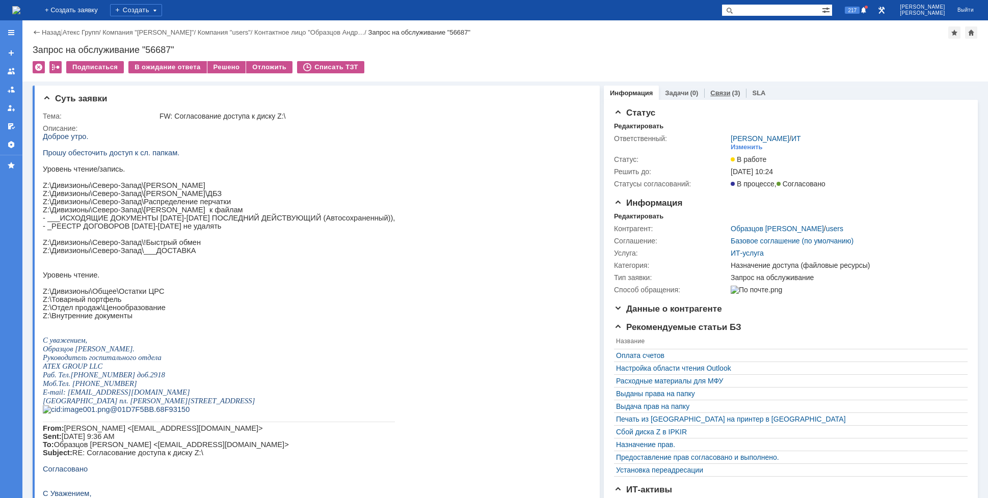
click at [713, 91] on link "Связи" at bounding box center [720, 93] width 20 height 8
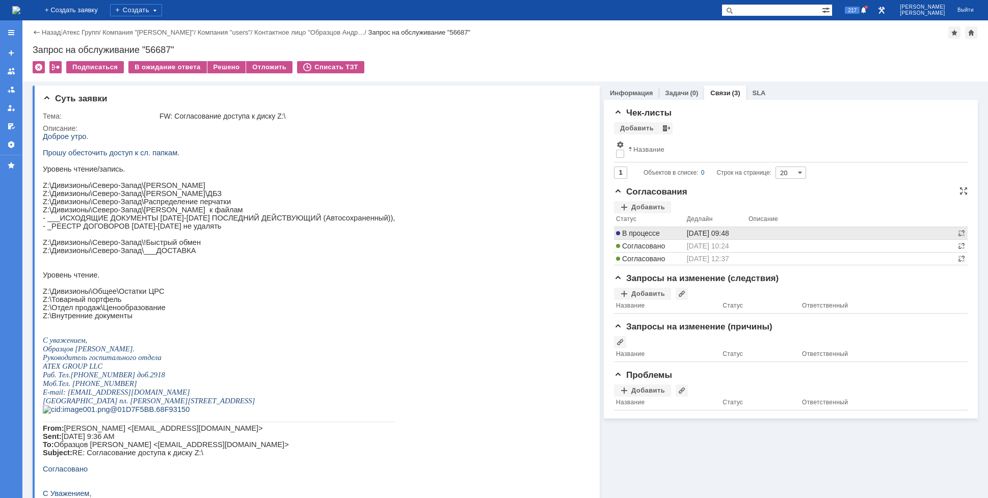
click at [648, 229] on td "В процессе" at bounding box center [649, 233] width 71 height 13
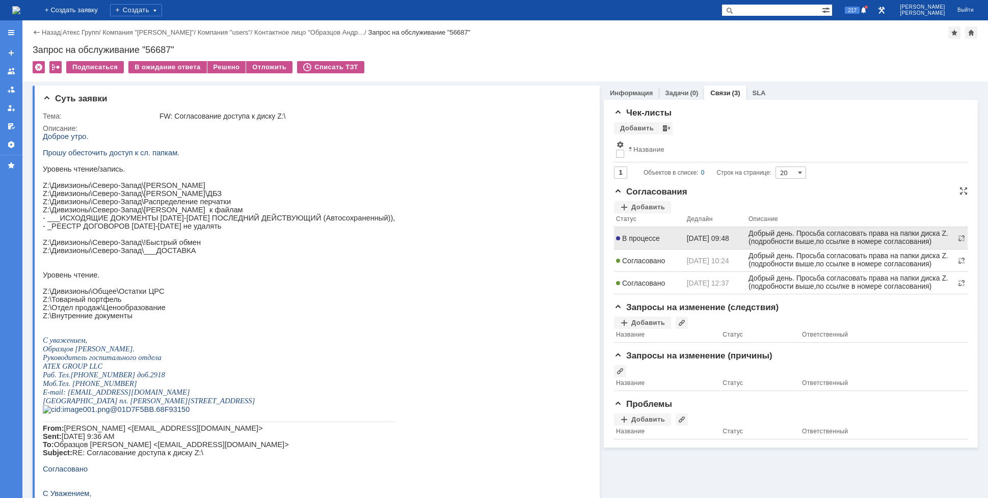
click at [655, 242] on div "В процессе" at bounding box center [649, 238] width 67 height 8
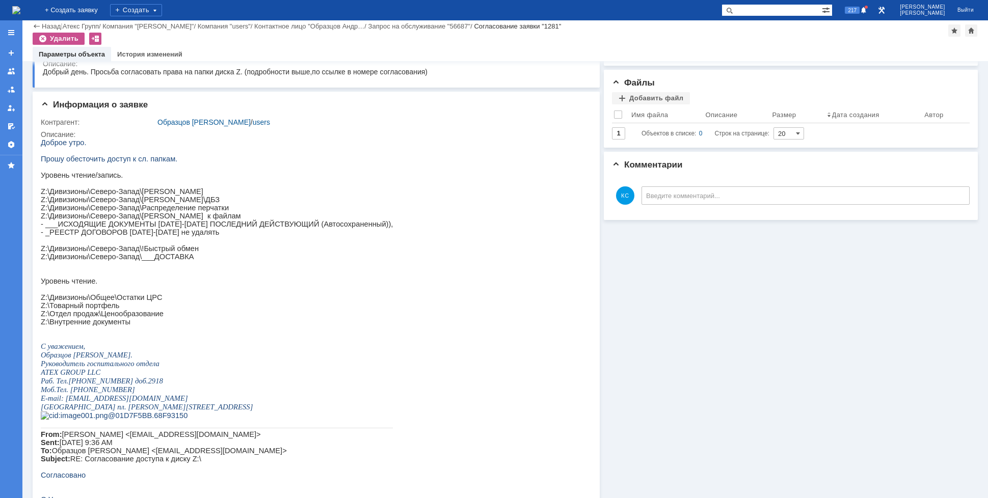
click at [20, 14] on img at bounding box center [16, 10] width 8 height 8
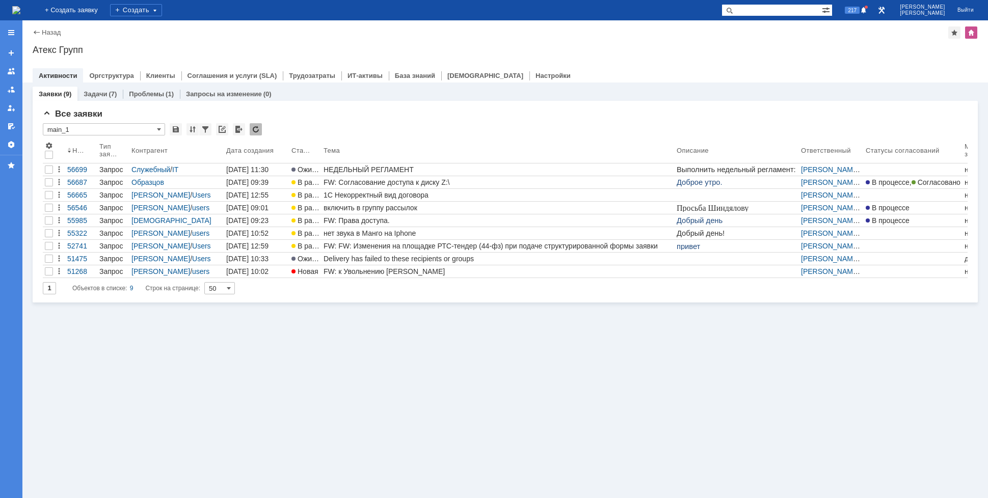
click at [20, 9] on img at bounding box center [16, 10] width 8 height 8
